Goal: Transaction & Acquisition: Book appointment/travel/reservation

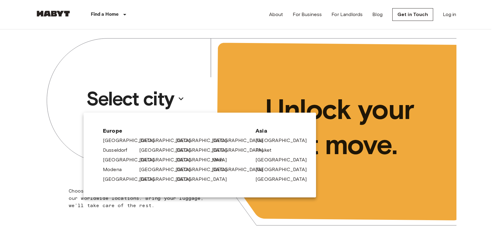
click at [151, 142] on link "[GEOGRAPHIC_DATA]" at bounding box center [168, 140] width 58 height 7
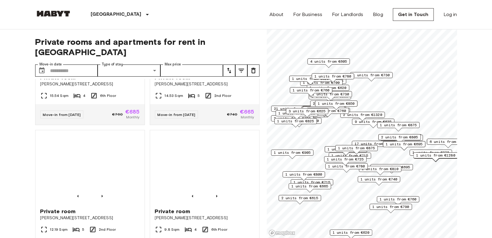
scroll to position [1696, 0]
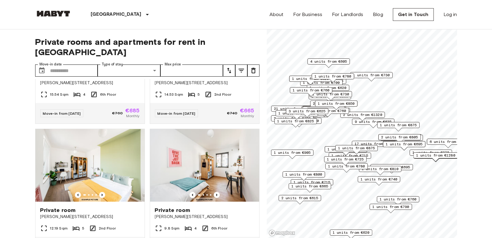
click at [228, 67] on icon "tune" at bounding box center [228, 70] width 7 height 7
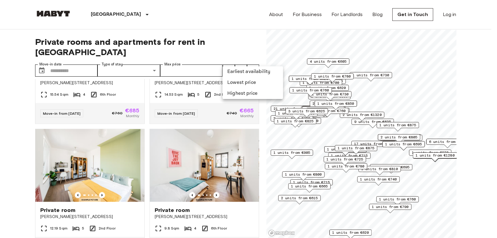
click at [241, 84] on li "Lowest price" at bounding box center [253, 82] width 61 height 11
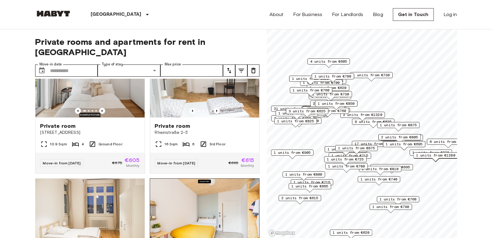
scroll to position [34, 0]
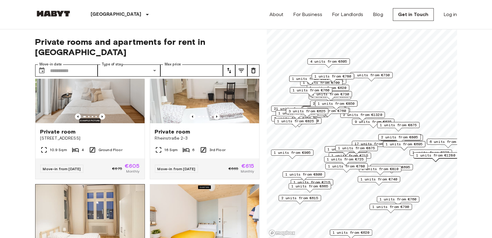
click at [119, 195] on img at bounding box center [89, 221] width 109 height 73
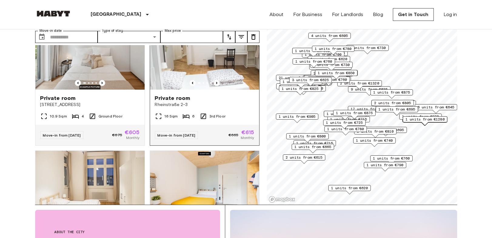
click at [233, 95] on div "Private room" at bounding box center [204, 98] width 99 height 7
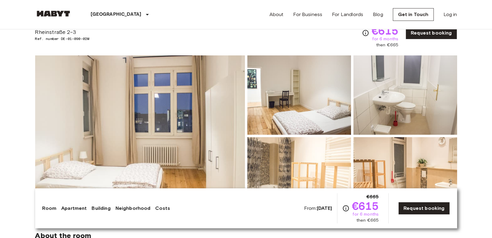
scroll to position [67, 0]
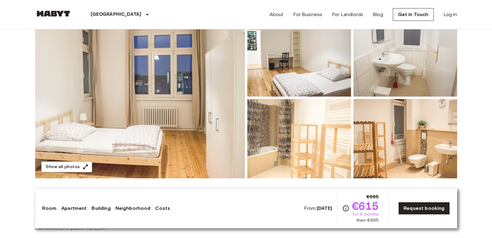
click at [200, 102] on img at bounding box center [140, 97] width 210 height 161
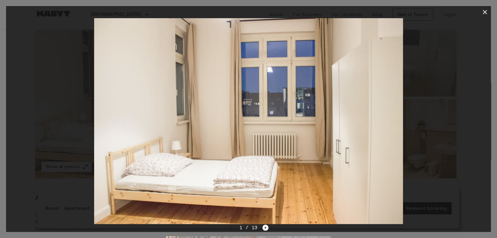
click at [266, 227] on icon "Next image" at bounding box center [266, 228] width 6 height 6
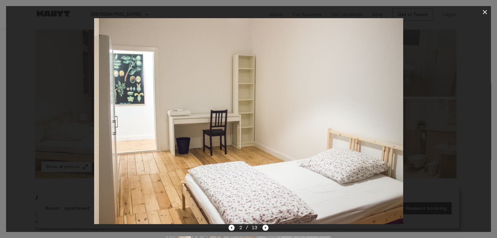
drag, startPoint x: 278, startPoint y: 82, endPoint x: 278, endPoint y: 85, distance: 3.0
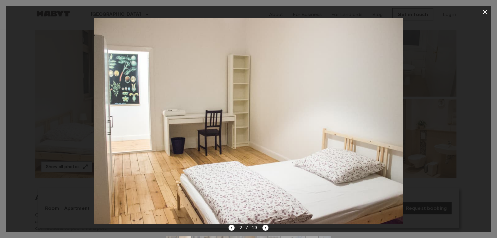
click at [262, 227] on div "2 / 13" at bounding box center [249, 227] width 40 height 7
click at [263, 227] on icon "Next image" at bounding box center [266, 228] width 6 height 6
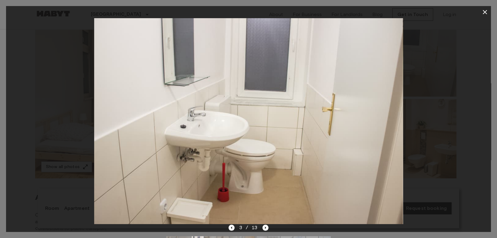
click at [480, 10] on button "button" at bounding box center [485, 12] width 12 height 12
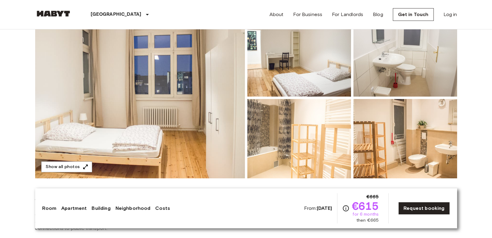
drag, startPoint x: 482, startPoint y: 103, endPoint x: 408, endPoint y: 47, distance: 92.9
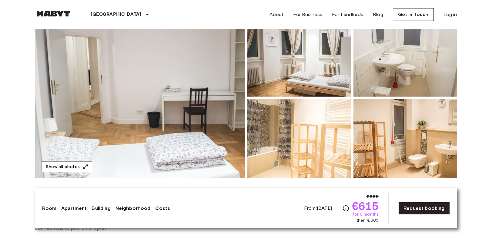
click at [212, 101] on img at bounding box center [140, 97] width 210 height 161
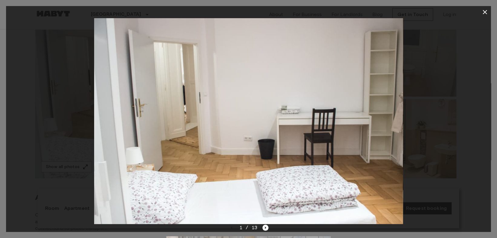
drag, startPoint x: 409, startPoint y: 45, endPoint x: 324, endPoint y: 22, distance: 88.1
click at [410, 45] on div at bounding box center [248, 121] width 485 height 206
click at [268, 227] on icon "Next image" at bounding box center [266, 228] width 6 height 6
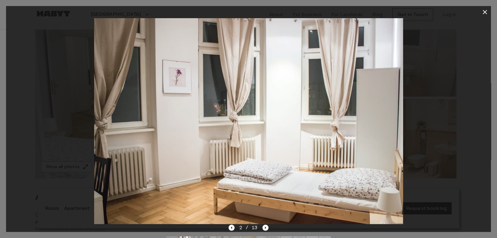
click at [261, 226] on div "2 / 13" at bounding box center [249, 227] width 40 height 7
click at [268, 226] on icon "Next image" at bounding box center [266, 228] width 6 height 6
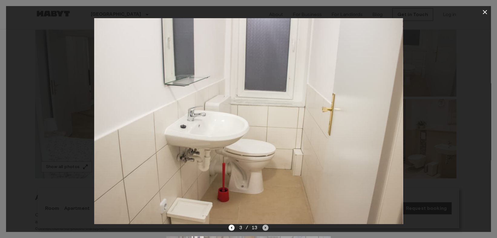
click at [265, 230] on icon "Next image" at bounding box center [266, 228] width 6 height 6
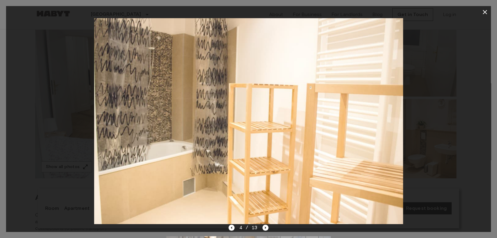
click at [274, 104] on img at bounding box center [248, 121] width 309 height 206
click at [263, 228] on icon "Next image" at bounding box center [266, 228] width 6 height 6
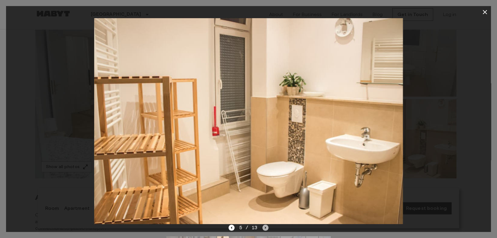
click at [267, 228] on icon "Next image" at bounding box center [266, 228] width 6 height 6
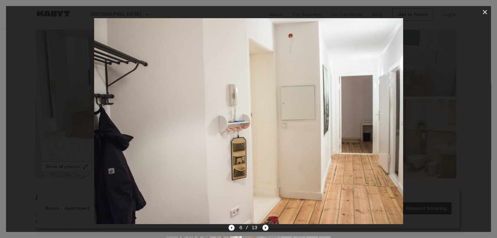
click at [264, 228] on icon "Next image" at bounding box center [266, 228] width 6 height 6
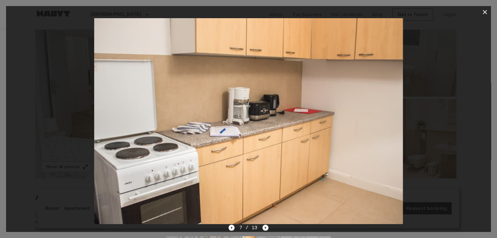
click at [263, 226] on icon "Next image" at bounding box center [266, 228] width 6 height 6
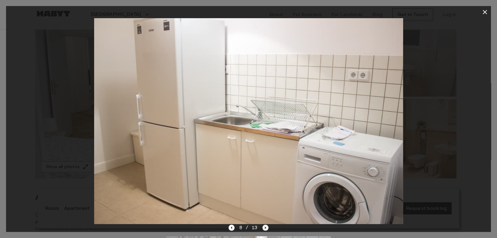
click at [268, 229] on icon "Next image" at bounding box center [266, 228] width 6 height 6
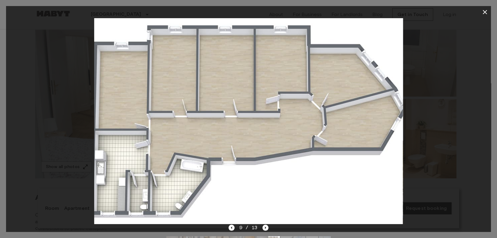
click at [261, 228] on div "9 / 13" at bounding box center [249, 227] width 40 height 7
click at [264, 228] on icon "Next image" at bounding box center [266, 228] width 6 height 6
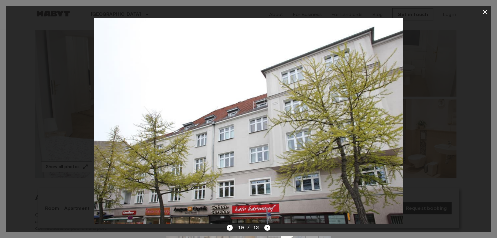
drag, startPoint x: 398, startPoint y: 150, endPoint x: 392, endPoint y: 138, distance: 13.6
click at [398, 150] on img at bounding box center [248, 121] width 309 height 206
click at [484, 12] on icon "button" at bounding box center [485, 11] width 7 height 7
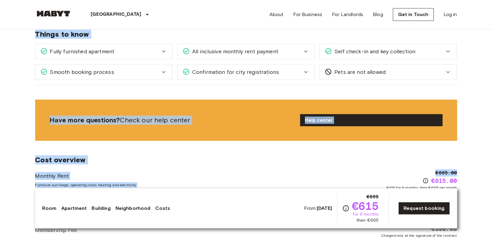
scroll to position [707, 0]
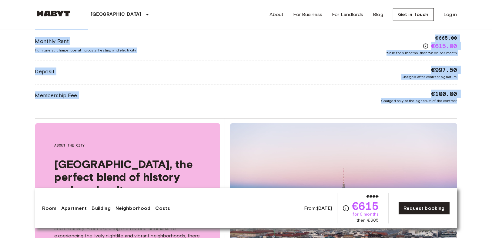
drag, startPoint x: 31, startPoint y: 49, endPoint x: 475, endPoint y: 110, distance: 448.0
click at [475, 110] on body "Berlin Europe Amsterdam Berlin Brussels Cologne Dusseldorf Frankfurt Graz Hambu…" at bounding box center [246, 118] width 492 height 1651
copy div "Private room From Oct 8 2025 Rheinstraße 2-3 Ref. number DE-01-090-05M €665 €61…"
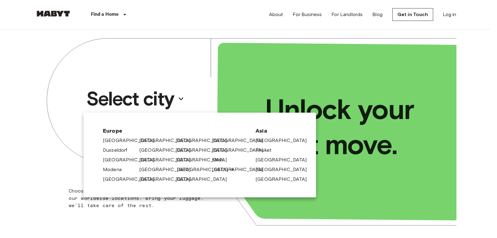
click at [182, 168] on link "[GEOGRAPHIC_DATA]" at bounding box center [206, 169] width 58 height 7
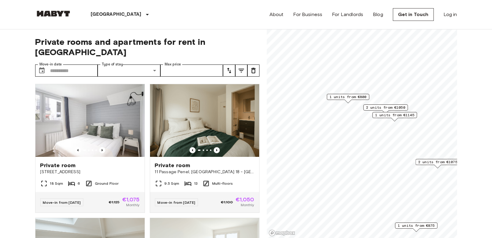
click at [344, 96] on span "1 units from €800" at bounding box center [347, 96] width 37 height 5
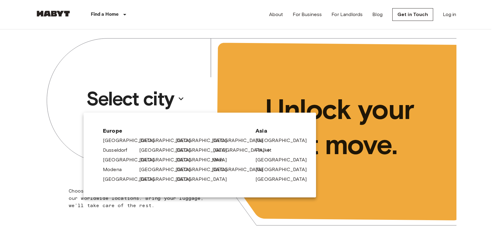
click at [223, 152] on link "[GEOGRAPHIC_DATA]" at bounding box center [242, 150] width 58 height 7
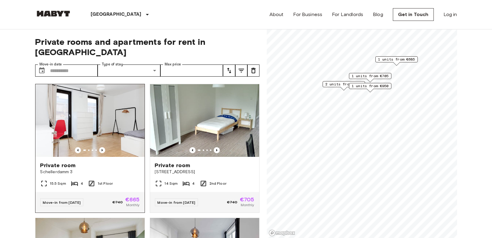
click at [115, 119] on img at bounding box center [89, 120] width 109 height 73
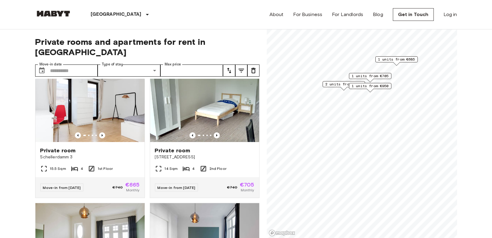
scroll to position [67, 0]
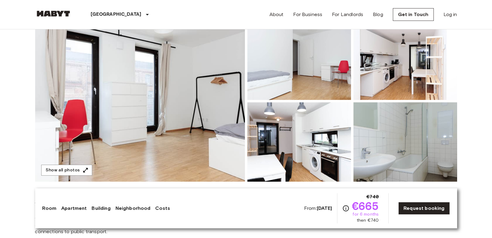
scroll to position [67, 0]
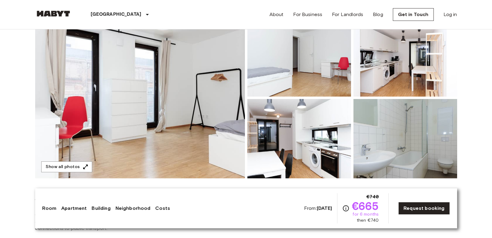
click at [203, 106] on img at bounding box center [140, 97] width 210 height 161
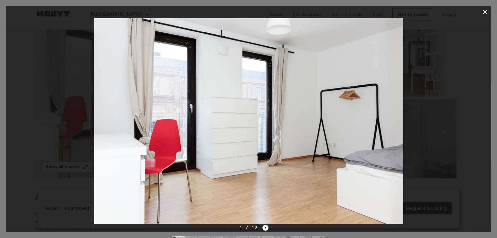
click at [263, 228] on icon "Next image" at bounding box center [266, 228] width 6 height 6
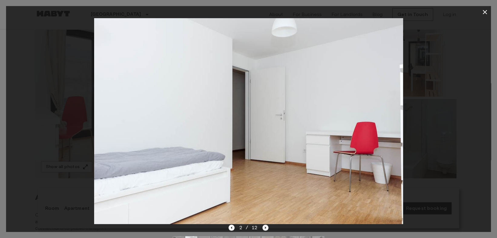
click at [264, 227] on div "2 / 12" at bounding box center [249, 227] width 40 height 7
click at [264, 227] on icon "Next image" at bounding box center [266, 228] width 6 height 6
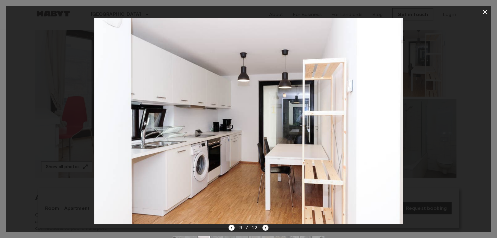
click at [265, 225] on icon "Next image" at bounding box center [266, 228] width 6 height 6
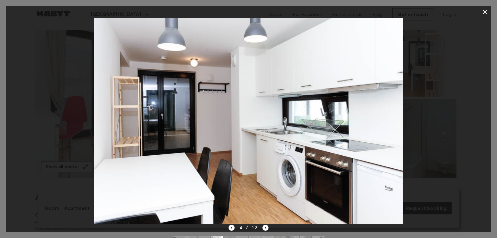
click at [266, 232] on div at bounding box center [249, 242] width 162 height 22
click at [265, 230] on icon "Next image" at bounding box center [266, 228] width 6 height 6
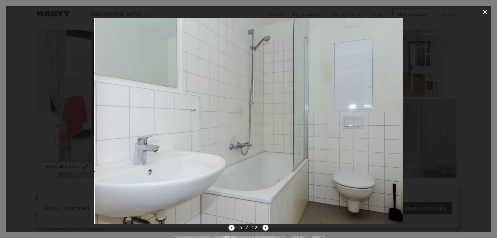
click at [265, 226] on icon "Next image" at bounding box center [266, 228] width 6 height 6
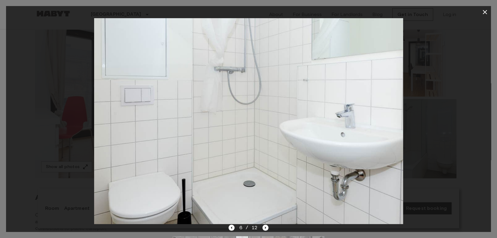
click at [233, 226] on icon "Previous image" at bounding box center [232, 228] width 6 height 6
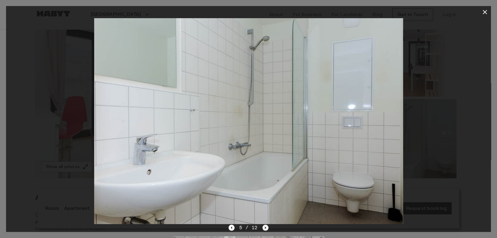
click at [265, 225] on icon "Next image" at bounding box center [266, 228] width 6 height 6
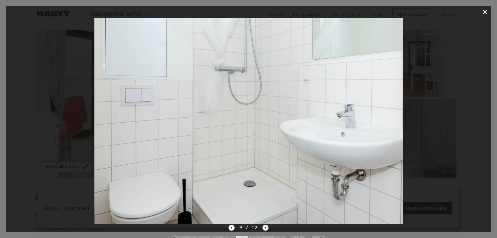
click at [265, 225] on icon "Next image" at bounding box center [266, 228] width 6 height 6
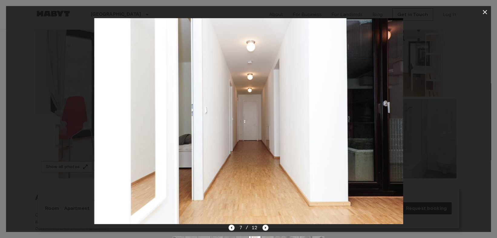
click at [265, 225] on icon "Next image" at bounding box center [266, 228] width 6 height 6
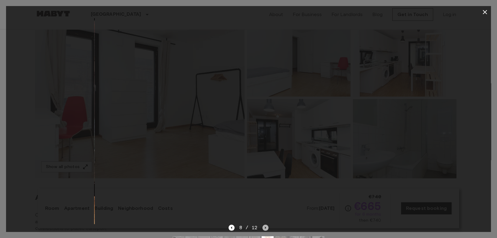
click at [265, 225] on icon "Next image" at bounding box center [266, 228] width 6 height 6
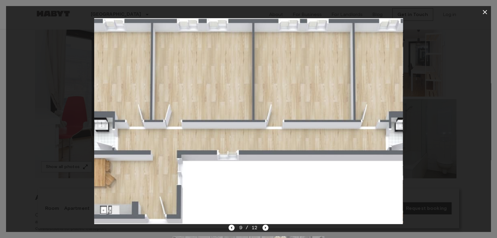
click at [268, 230] on div "9 / 12" at bounding box center [248, 238] width 485 height 29
click at [266, 230] on icon "Next image" at bounding box center [266, 228] width 6 height 6
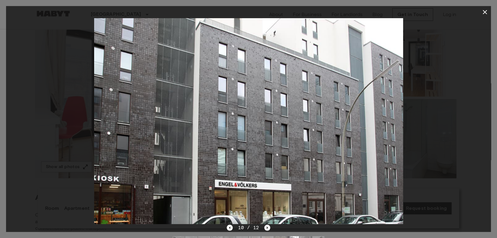
click at [265, 227] on icon "Next image" at bounding box center [267, 228] width 6 height 6
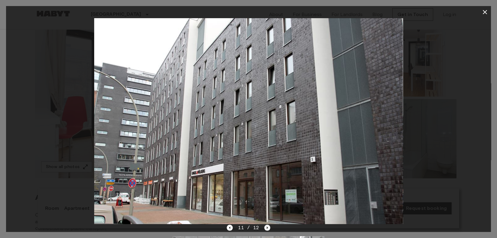
click at [270, 228] on icon "Next image" at bounding box center [267, 228] width 6 height 6
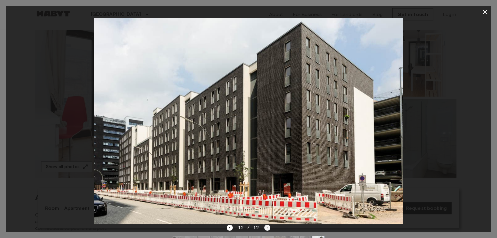
click at [270, 228] on div "12 / 12" at bounding box center [248, 227] width 43 height 7
click at [483, 11] on icon "button" at bounding box center [485, 11] width 7 height 7
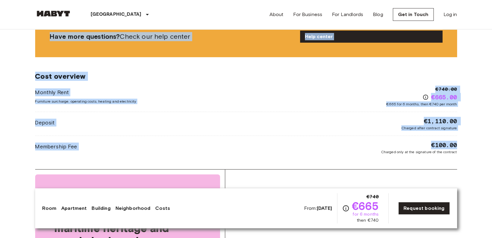
scroll to position [606, 0]
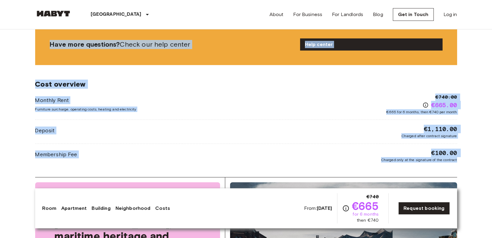
drag, startPoint x: 31, startPoint y: 48, endPoint x: 494, endPoint y: 157, distance: 475.3
click at [491, 157] on html "[GEOGRAPHIC_DATA] [GEOGRAPHIC_DATA] [GEOGRAPHIC_DATA] [GEOGRAPHIC_DATA] [GEOGRA…" at bounding box center [246, 202] width 492 height 1617
copy div "Loremip dolo Sita Con 94 1222 Adipiscingel 6 Sed. doeius TE-09-983-93I €347 €47…"
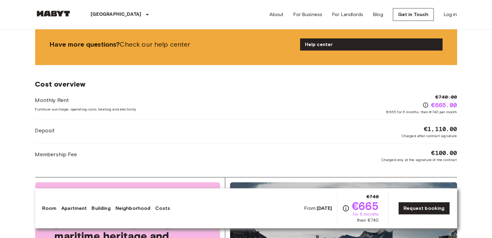
click at [469, 180] on body "[GEOGRAPHIC_DATA] [GEOGRAPHIC_DATA] [GEOGRAPHIC_DATA] [GEOGRAPHIC_DATA] [GEOGRA…" at bounding box center [246, 202] width 492 height 1617
